Goal: Transaction & Acquisition: Book appointment/travel/reservation

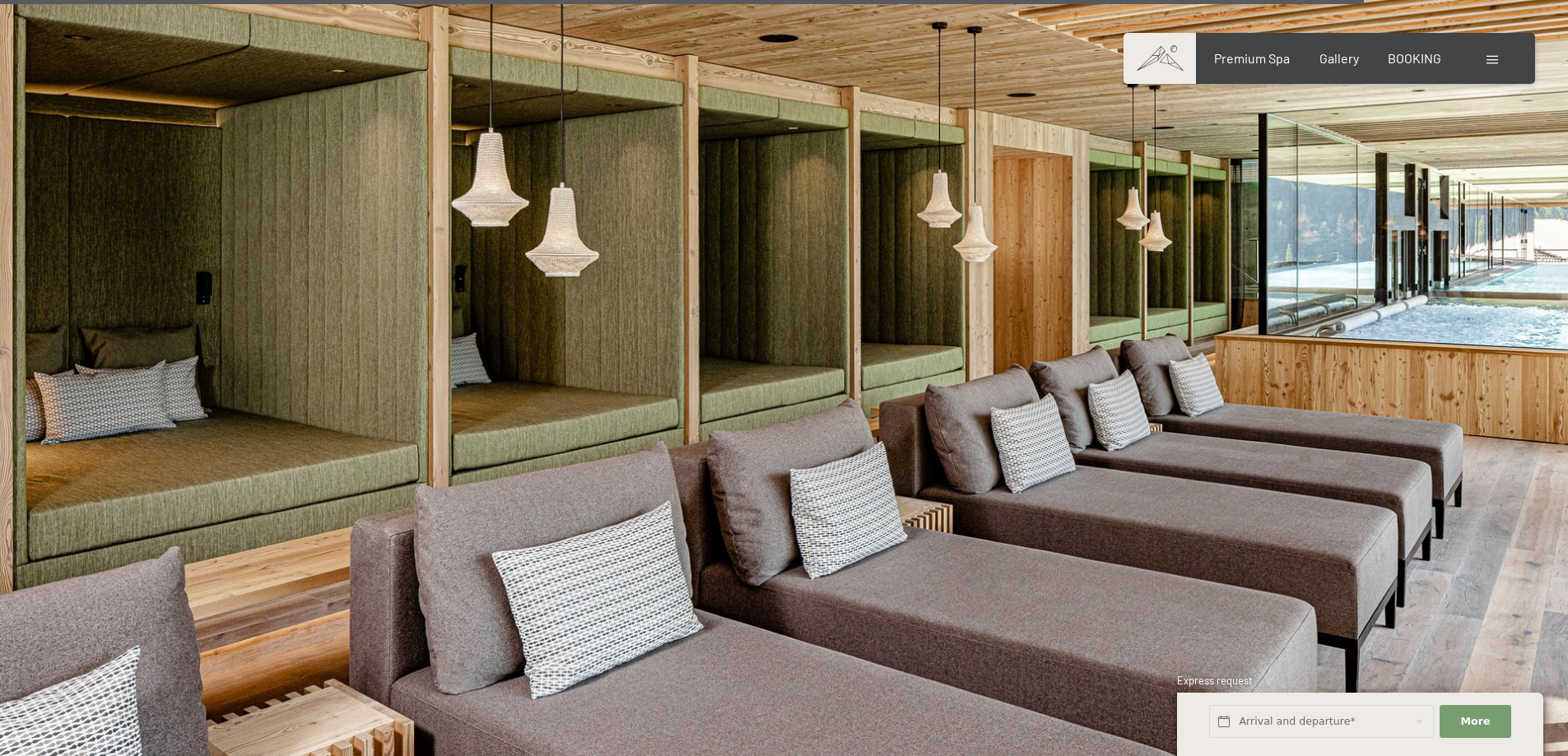
scroll to position [8996, 0]
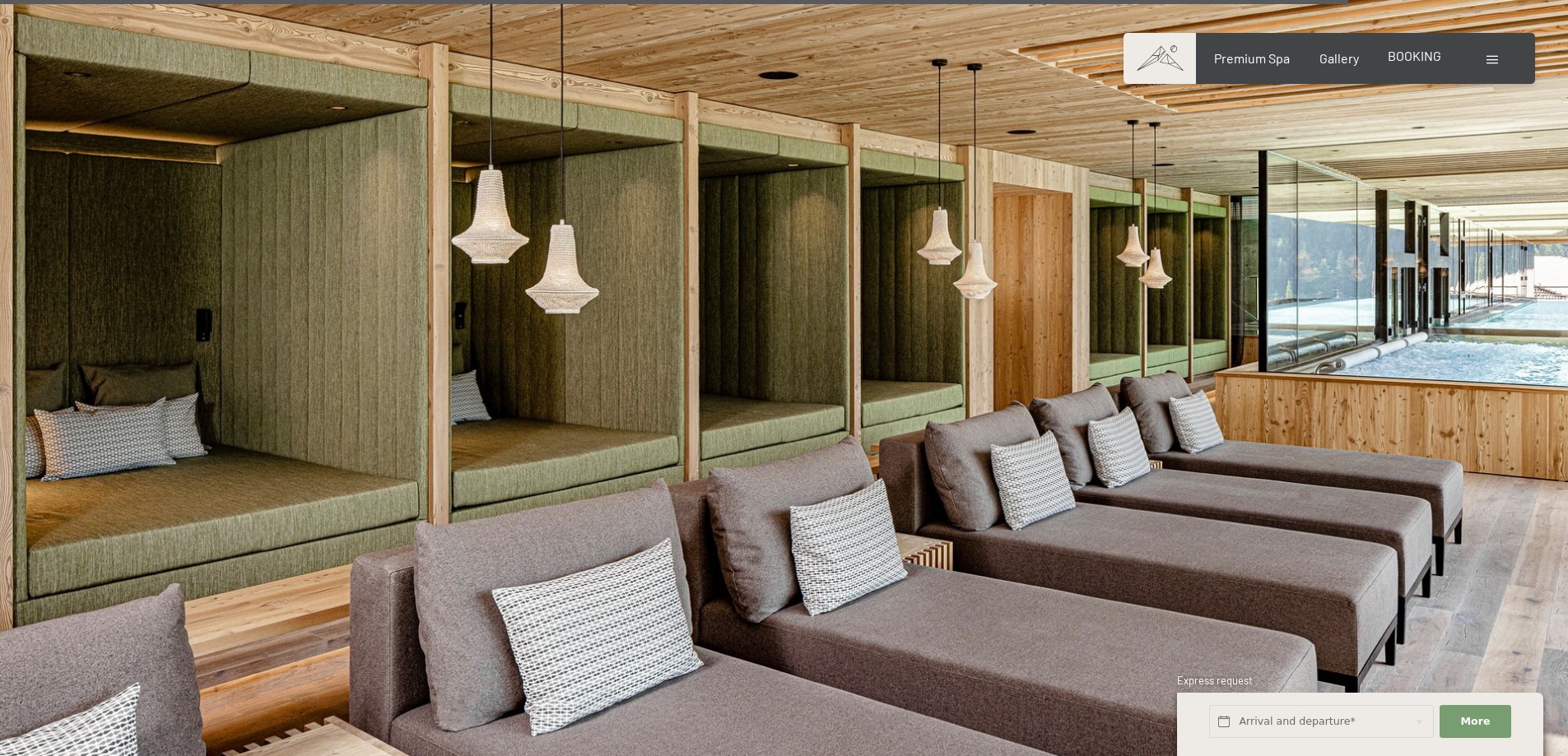
click at [1408, 54] on span "BOOKING" at bounding box center [1415, 55] width 53 height 16
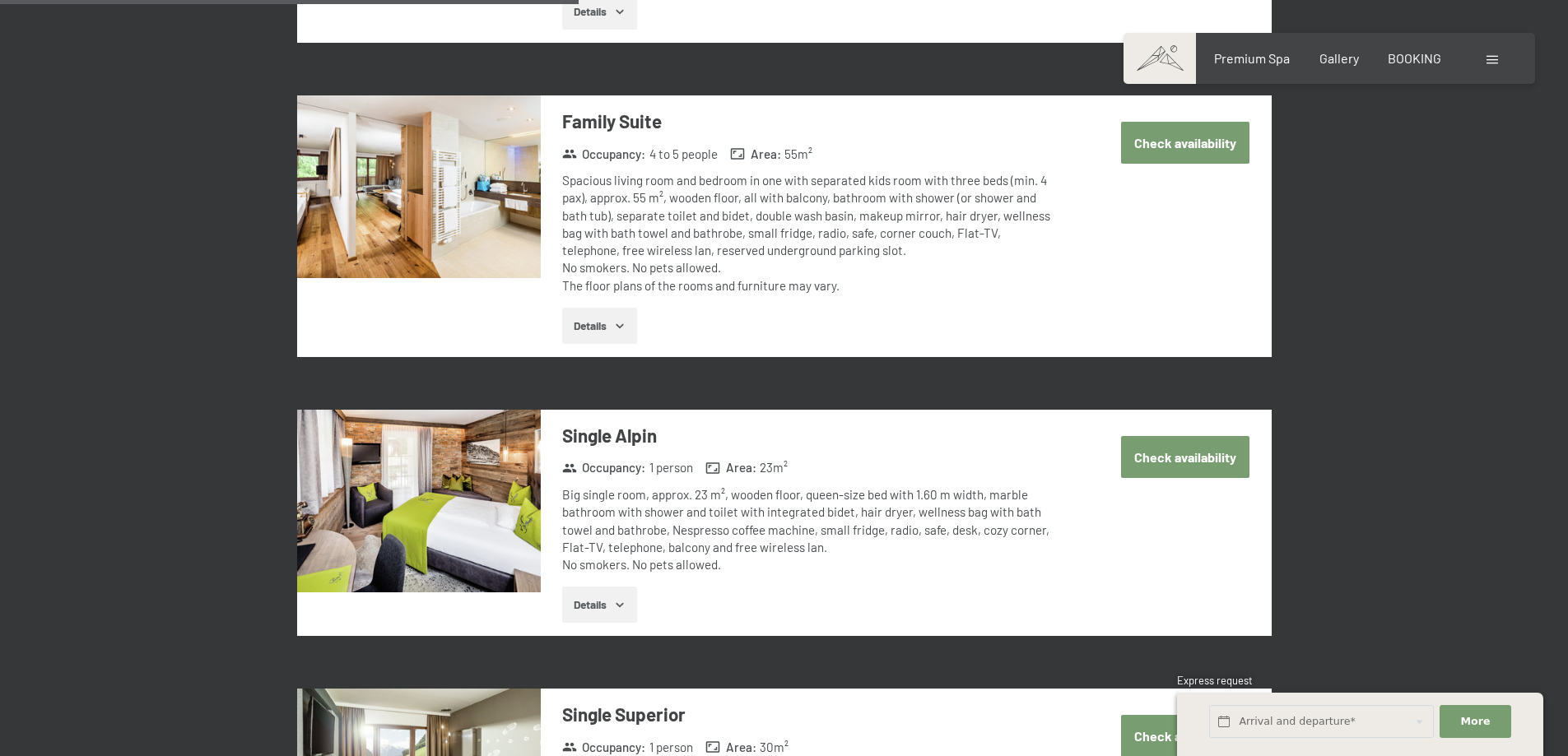
scroll to position [1975, 0]
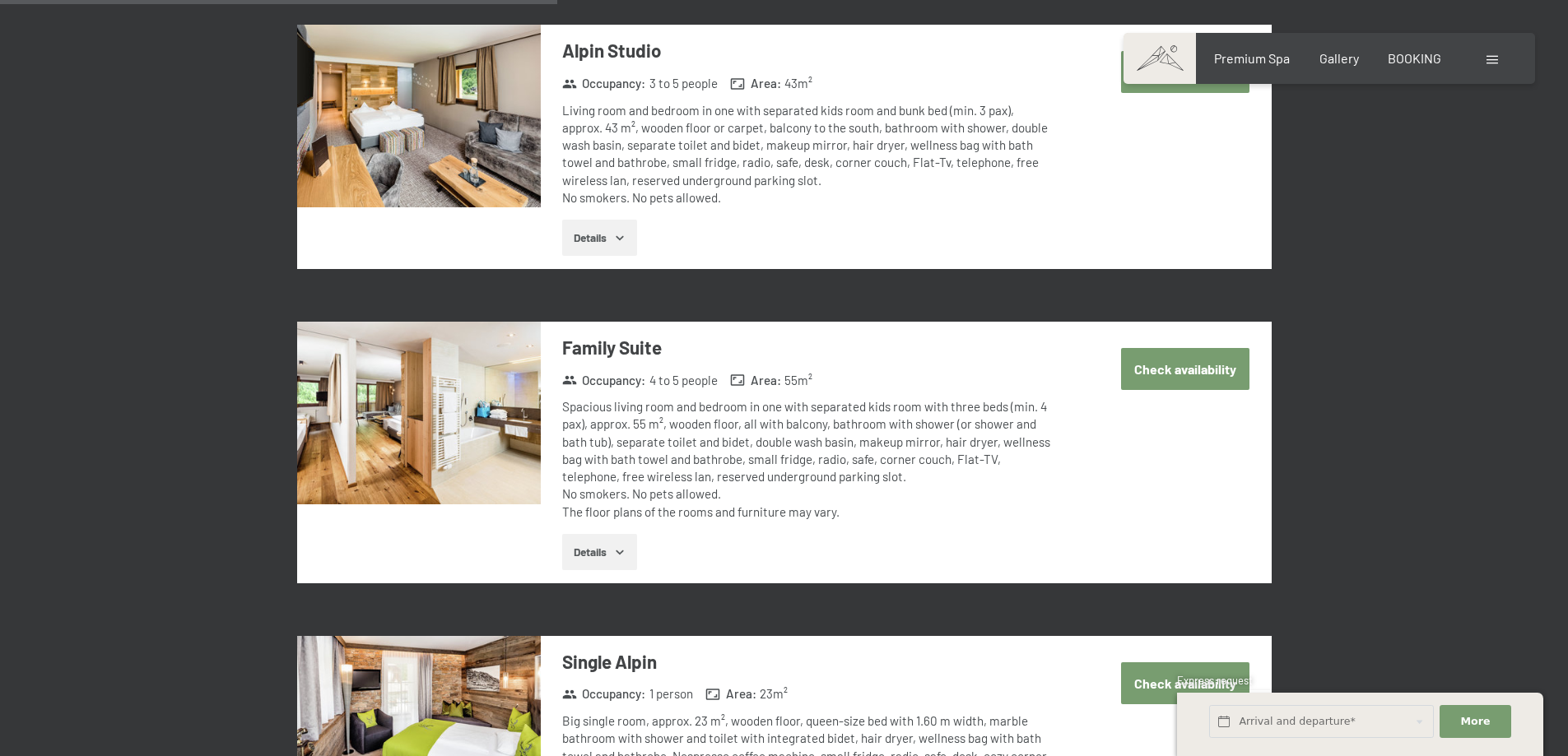
click at [1188, 381] on button "Check availability" at bounding box center [1185, 369] width 129 height 42
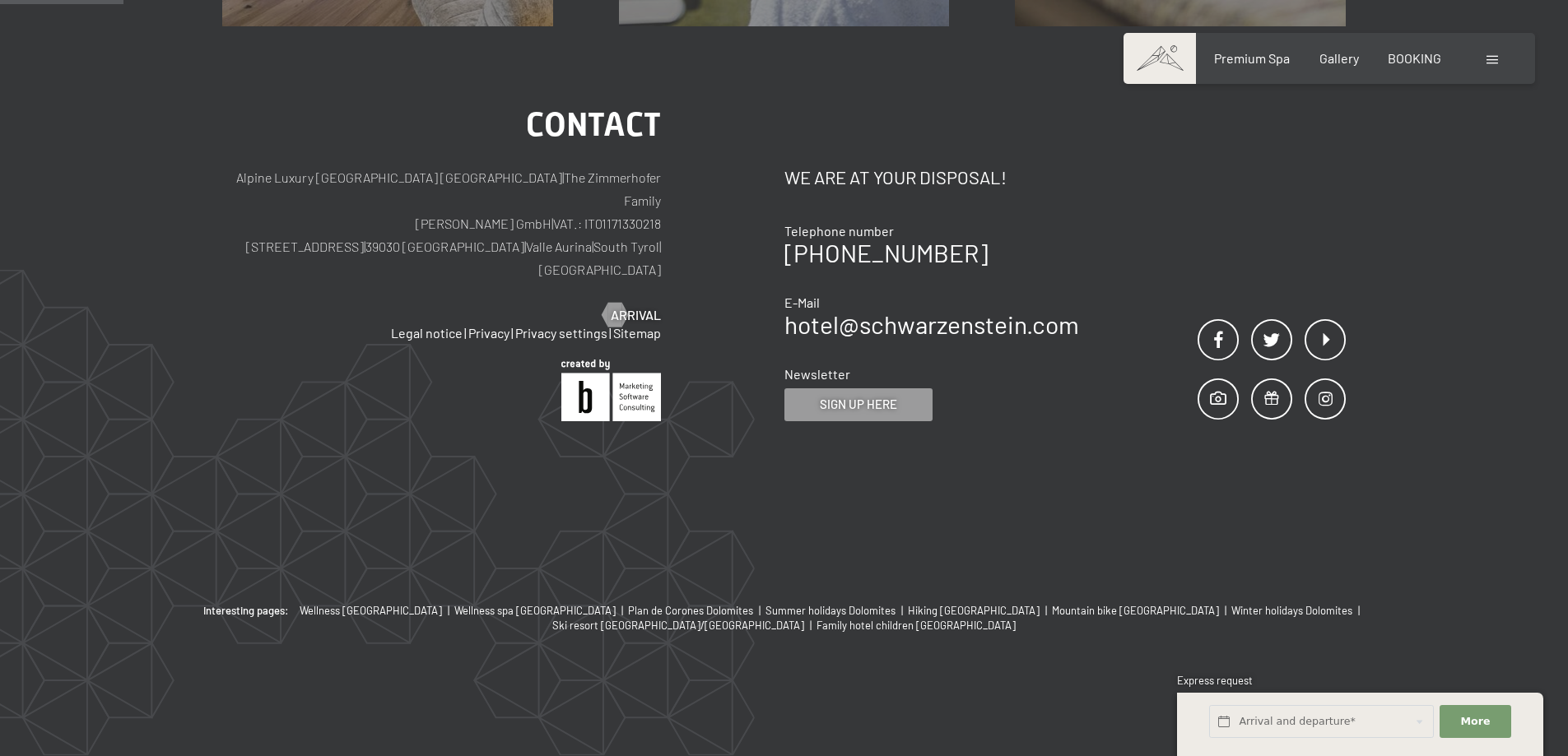
scroll to position [435, 0]
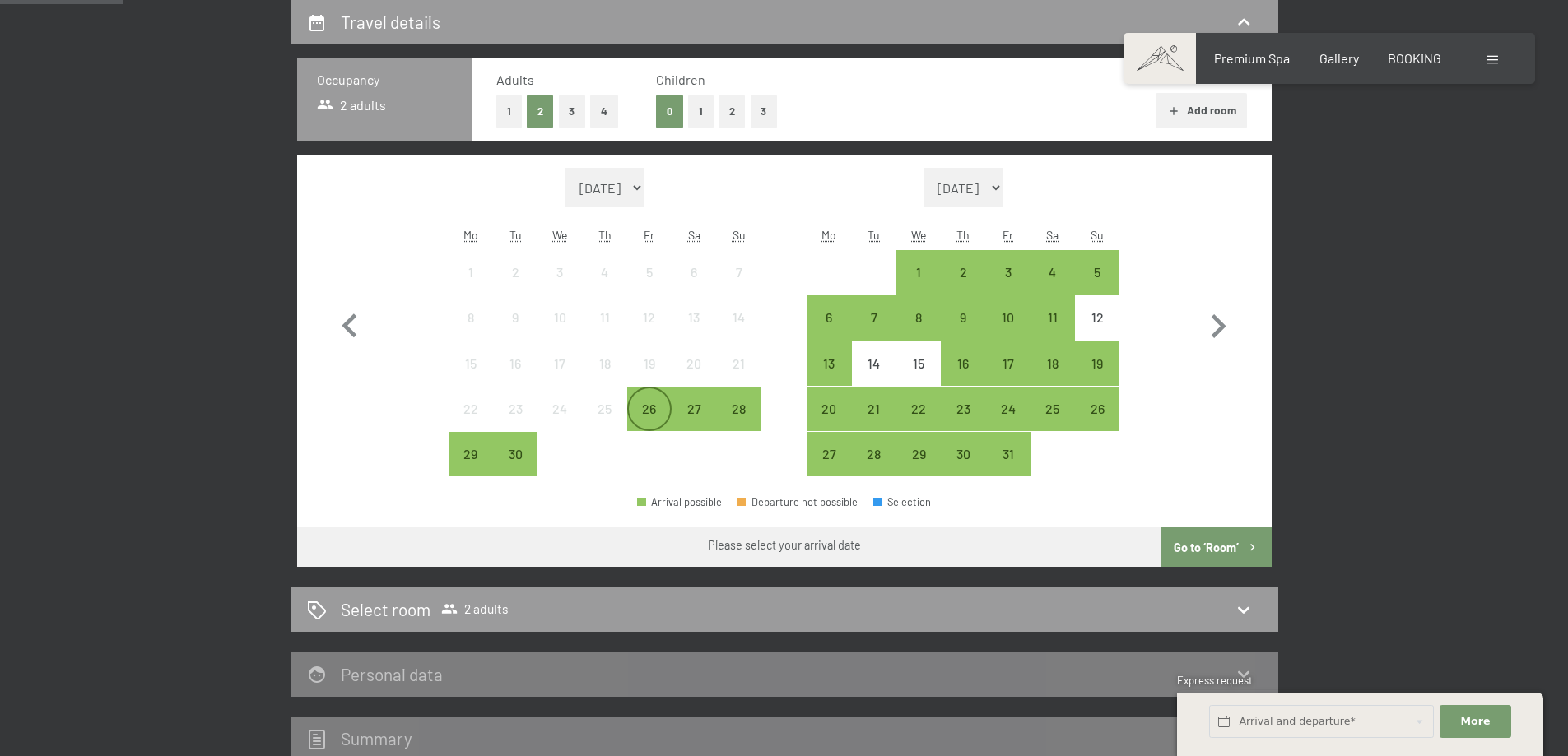
click at [653, 413] on div "26" at bounding box center [649, 422] width 41 height 41
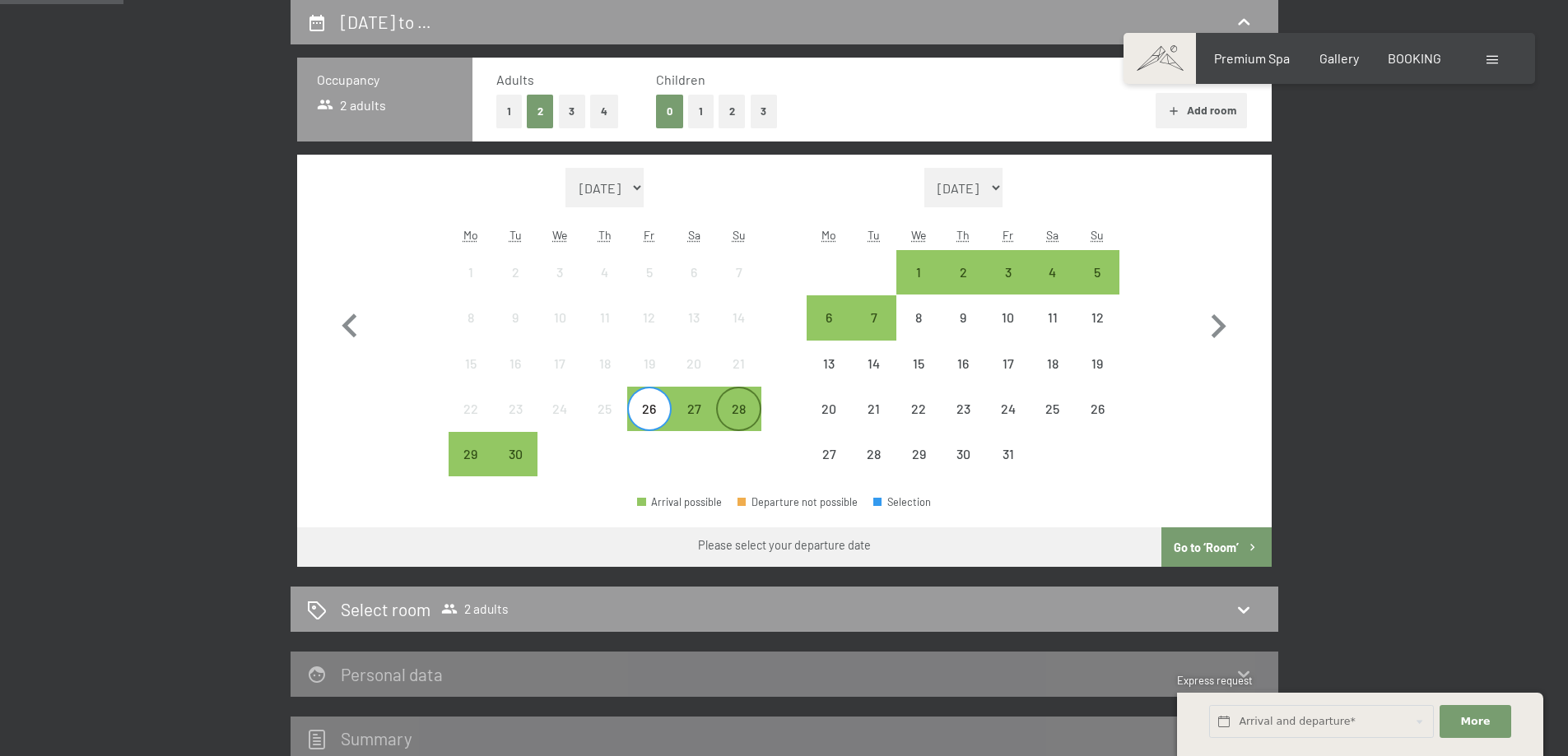
click at [743, 411] on div "28" at bounding box center [738, 422] width 41 height 41
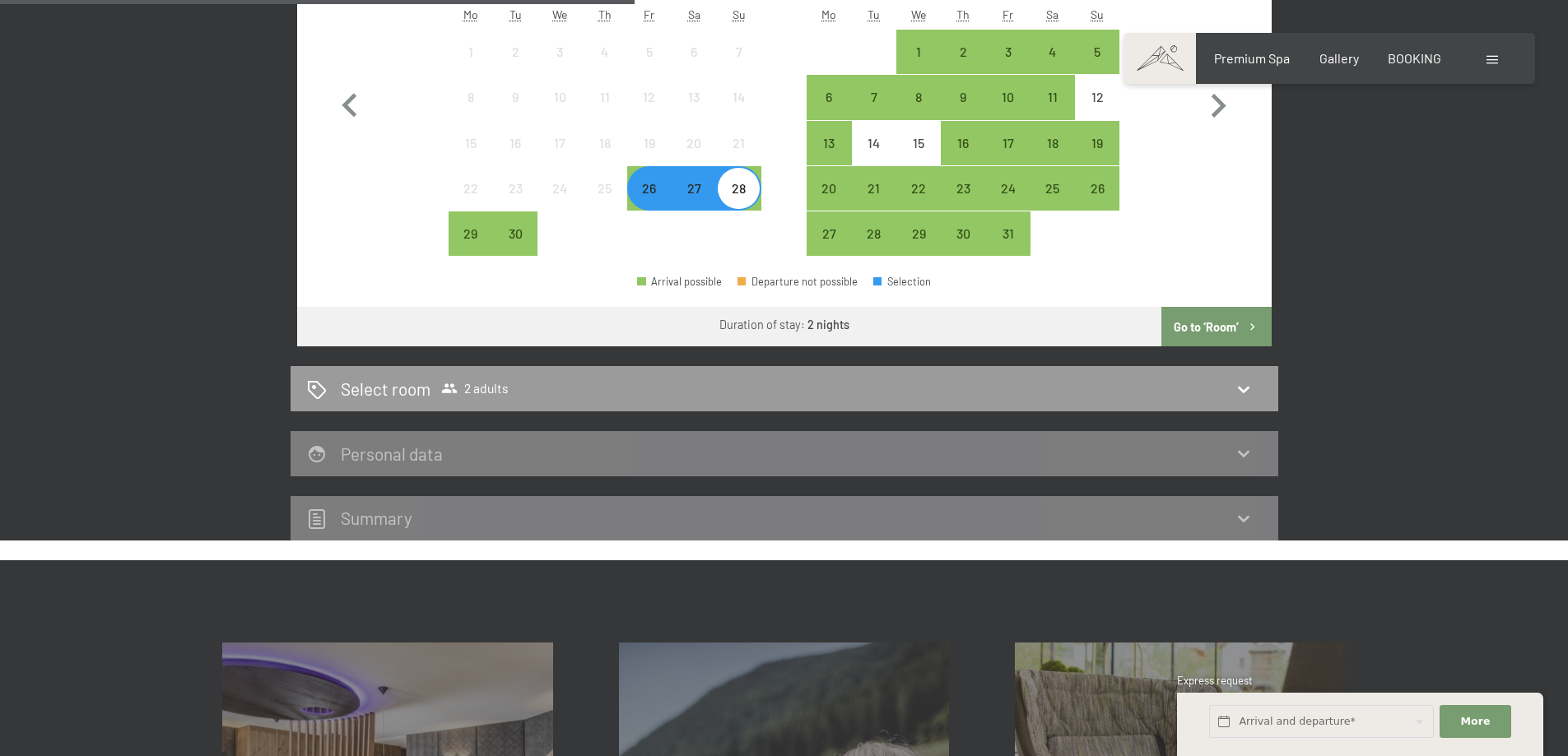
scroll to position [655, 0]
click at [1210, 319] on button "Go to ‘Room’" at bounding box center [1216, 327] width 110 height 39
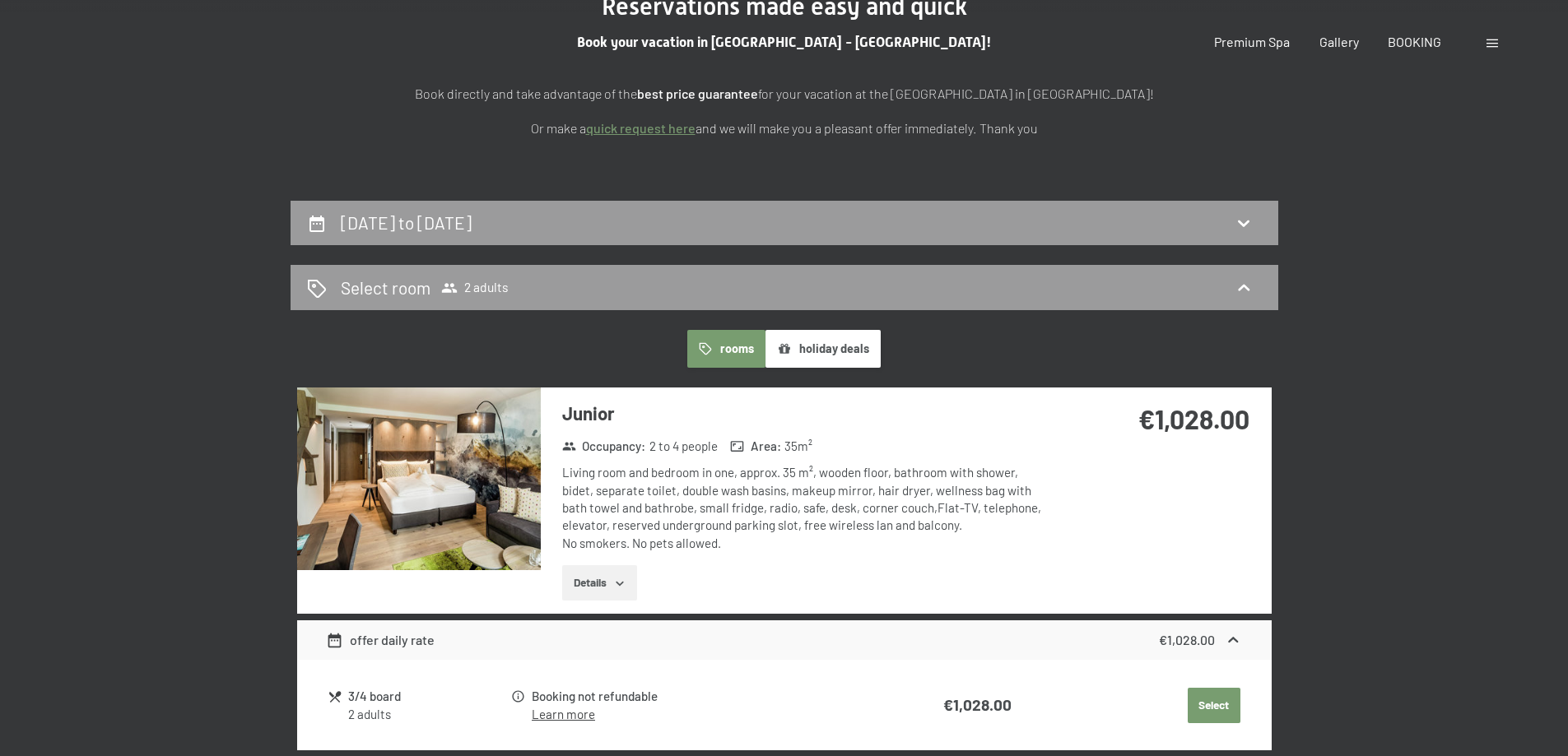
scroll to position [0, 0]
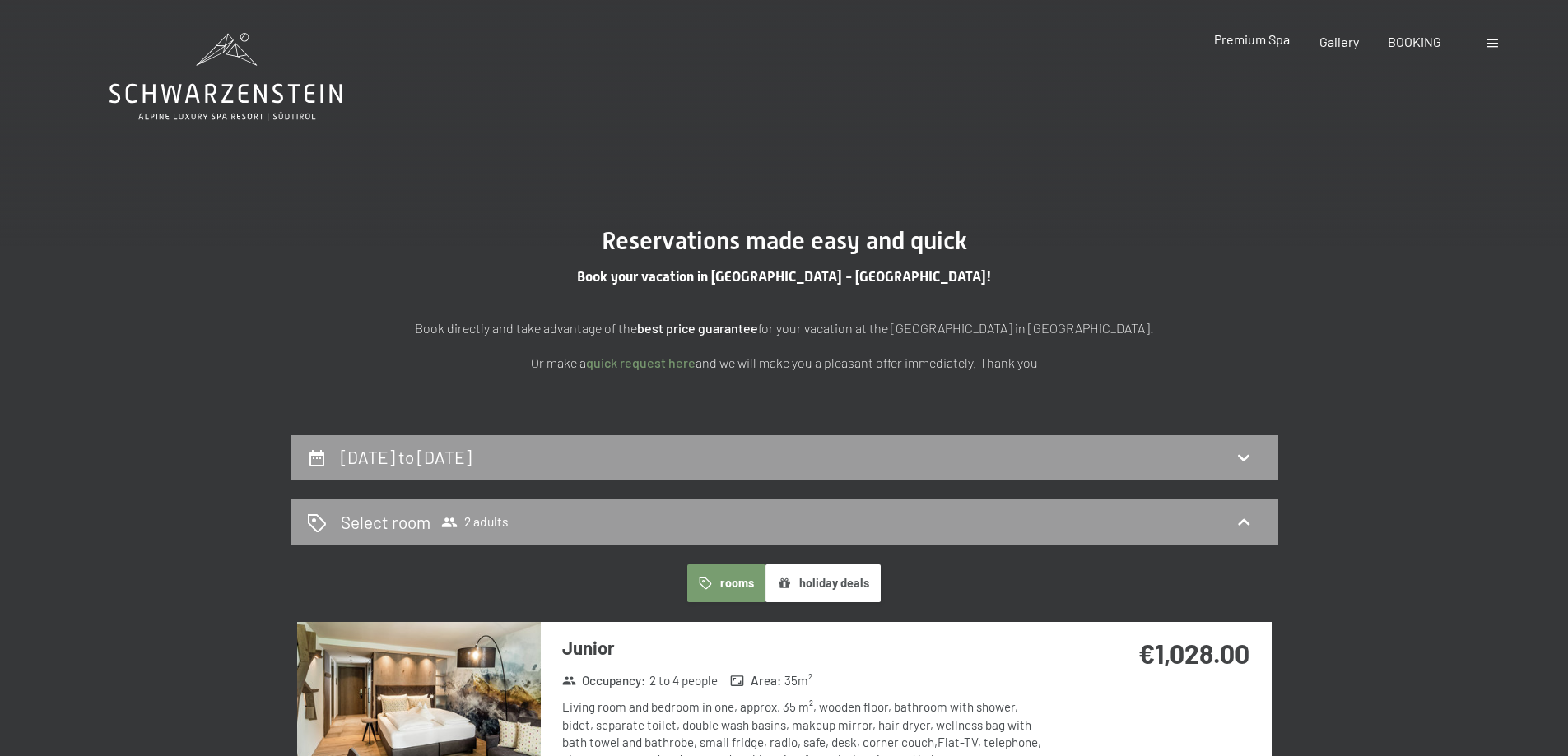
click at [1266, 43] on span "Premium Spa" at bounding box center [1252, 39] width 75 height 16
